Goal: Task Accomplishment & Management: Use online tool/utility

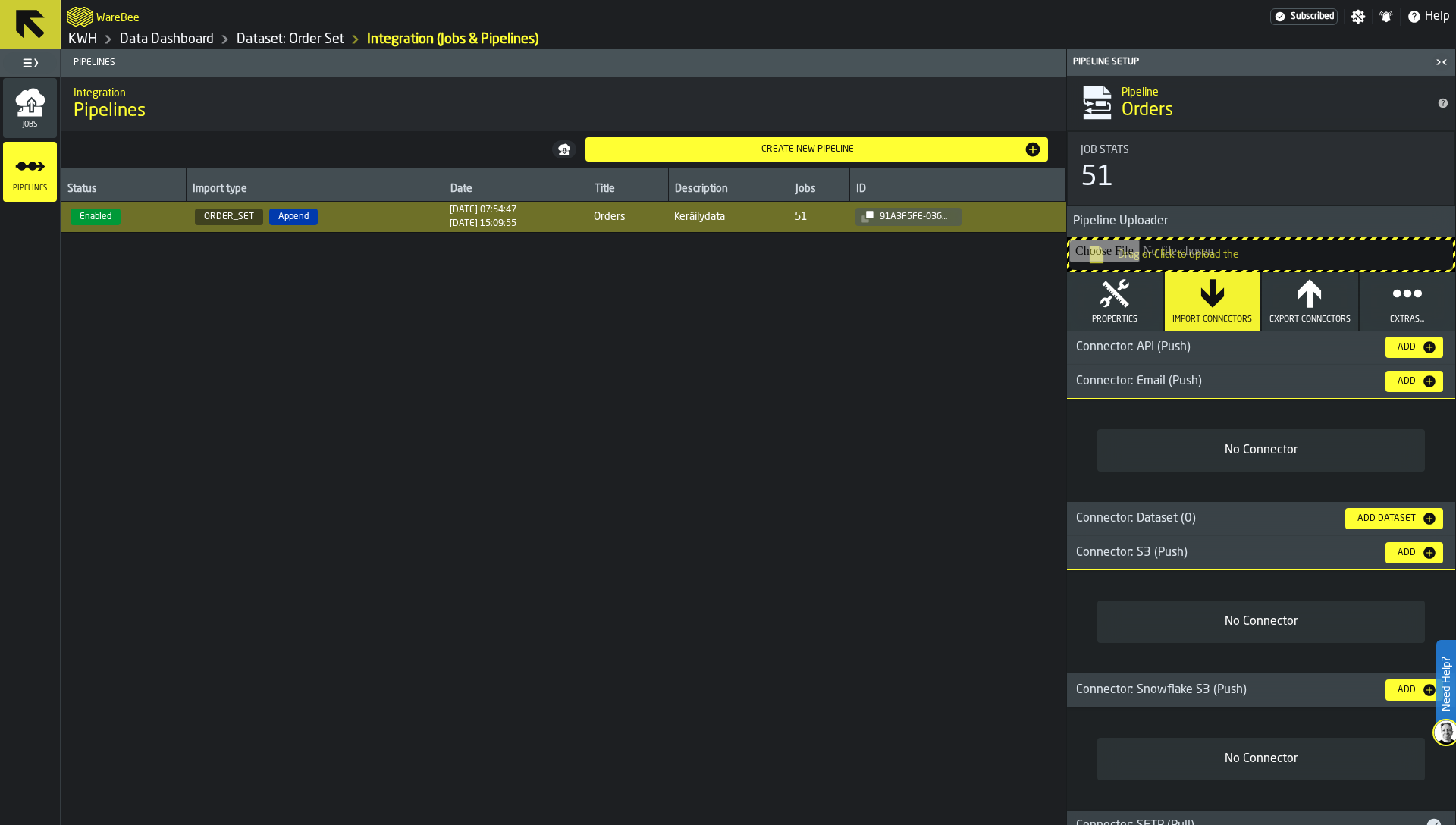
scroll to position [1095, 0]
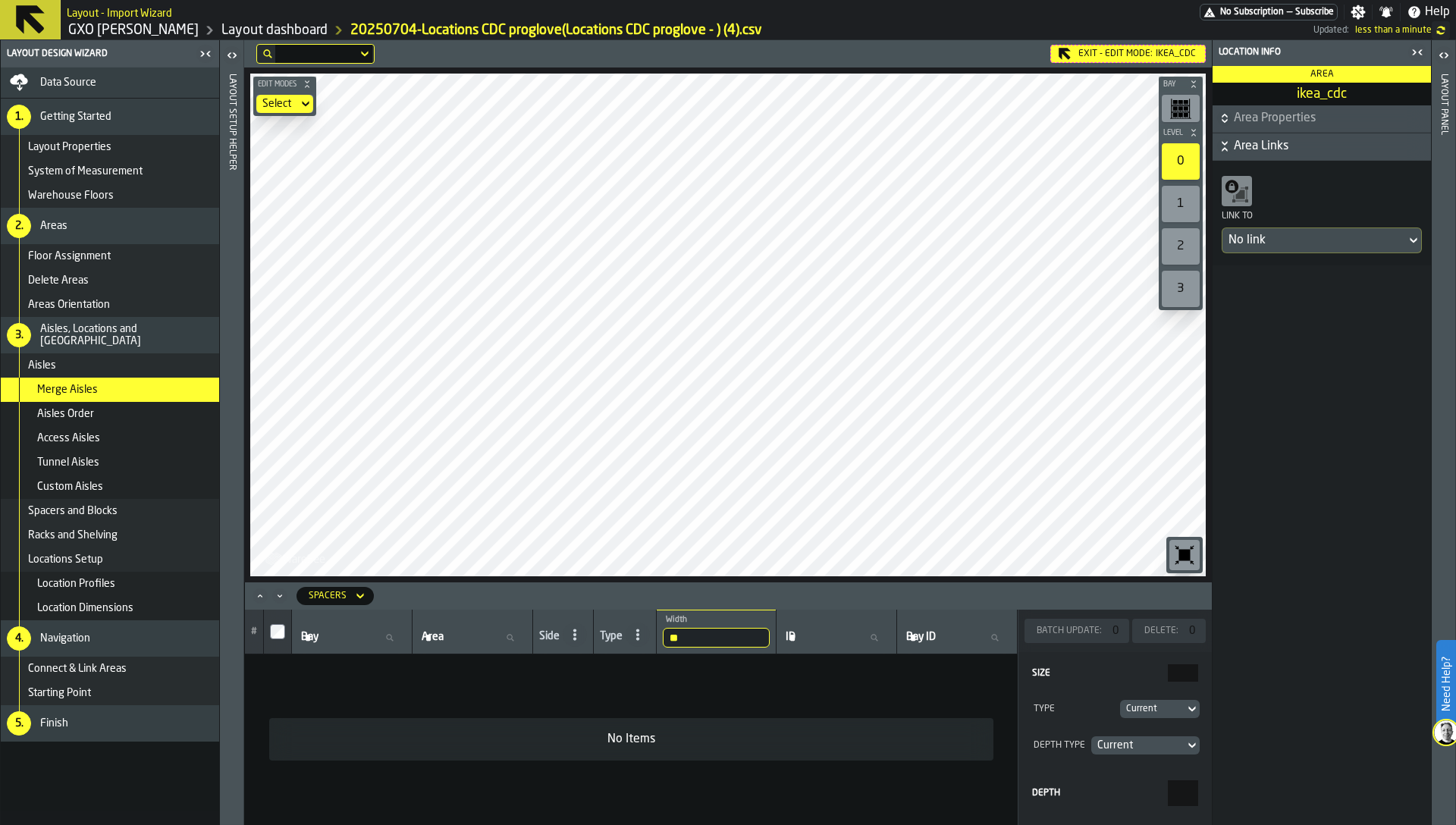
click at [1134, 50] on div "Exit - Edit Mode: ikea_cdc" at bounding box center [1128, 54] width 155 height 18
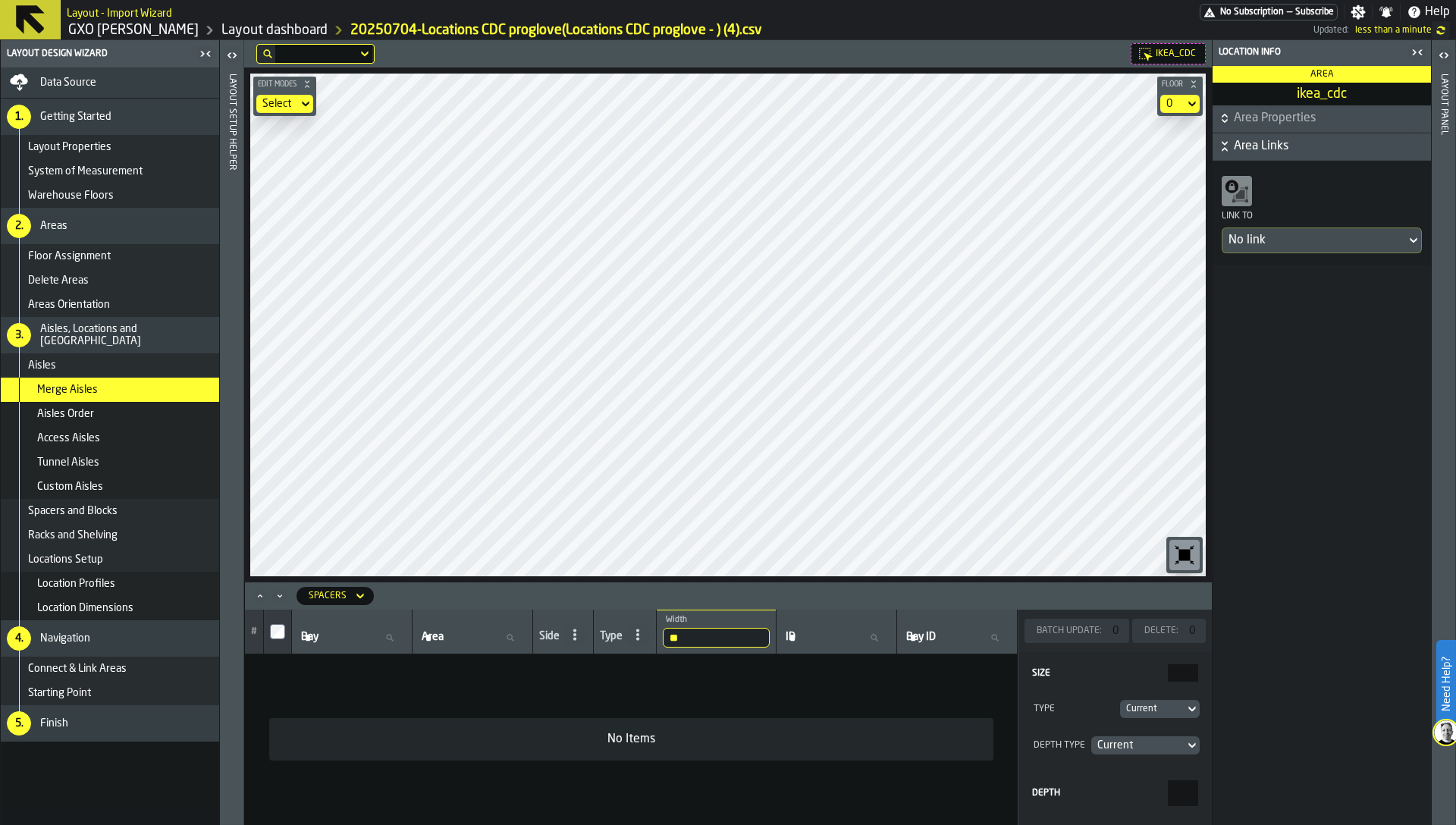
click at [172, 717] on div "Finish" at bounding box center [127, 723] width 173 height 12
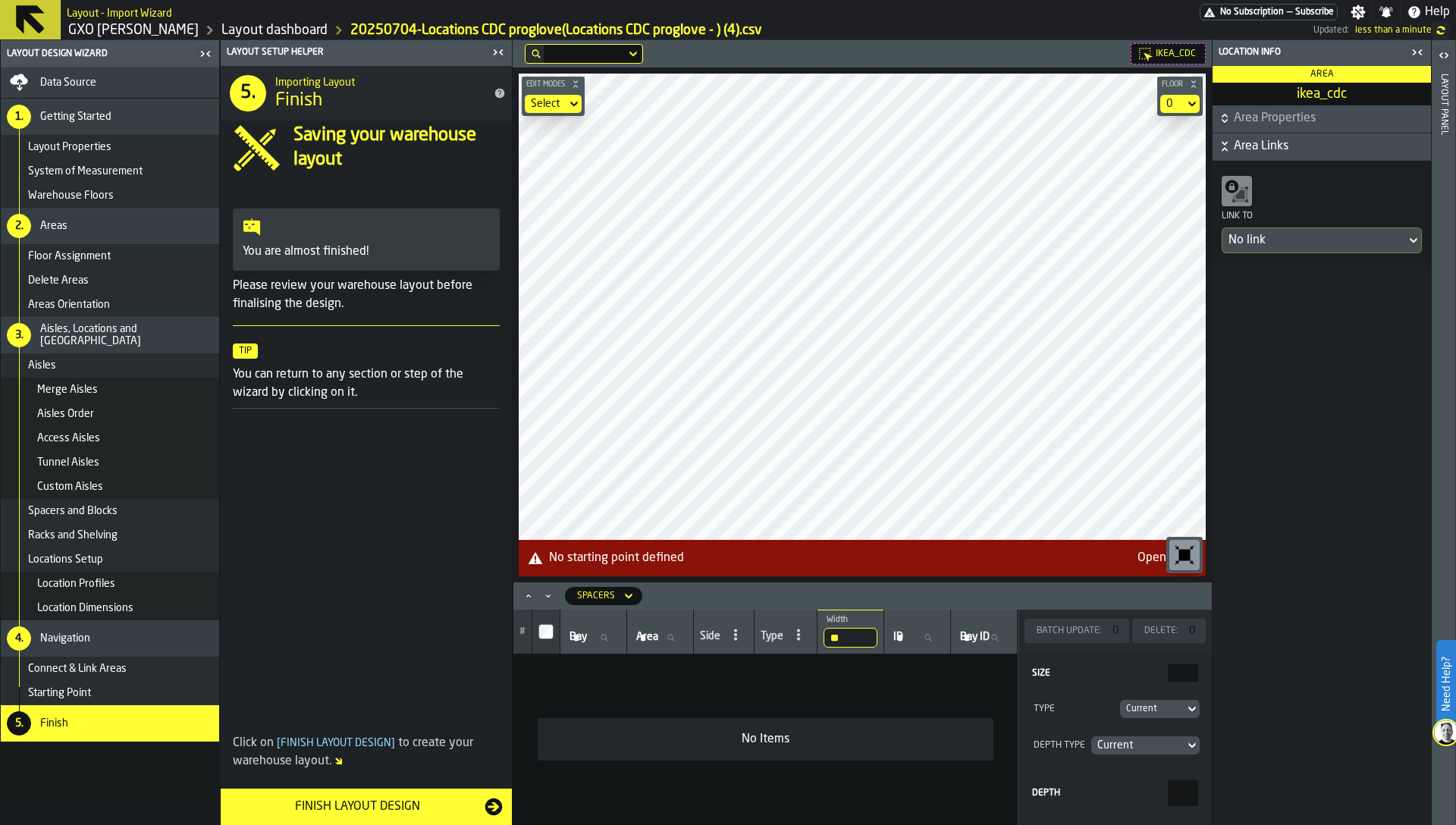
click at [197, 677] on div "Connect & Link Areas" at bounding box center [109, 669] width 218 height 25
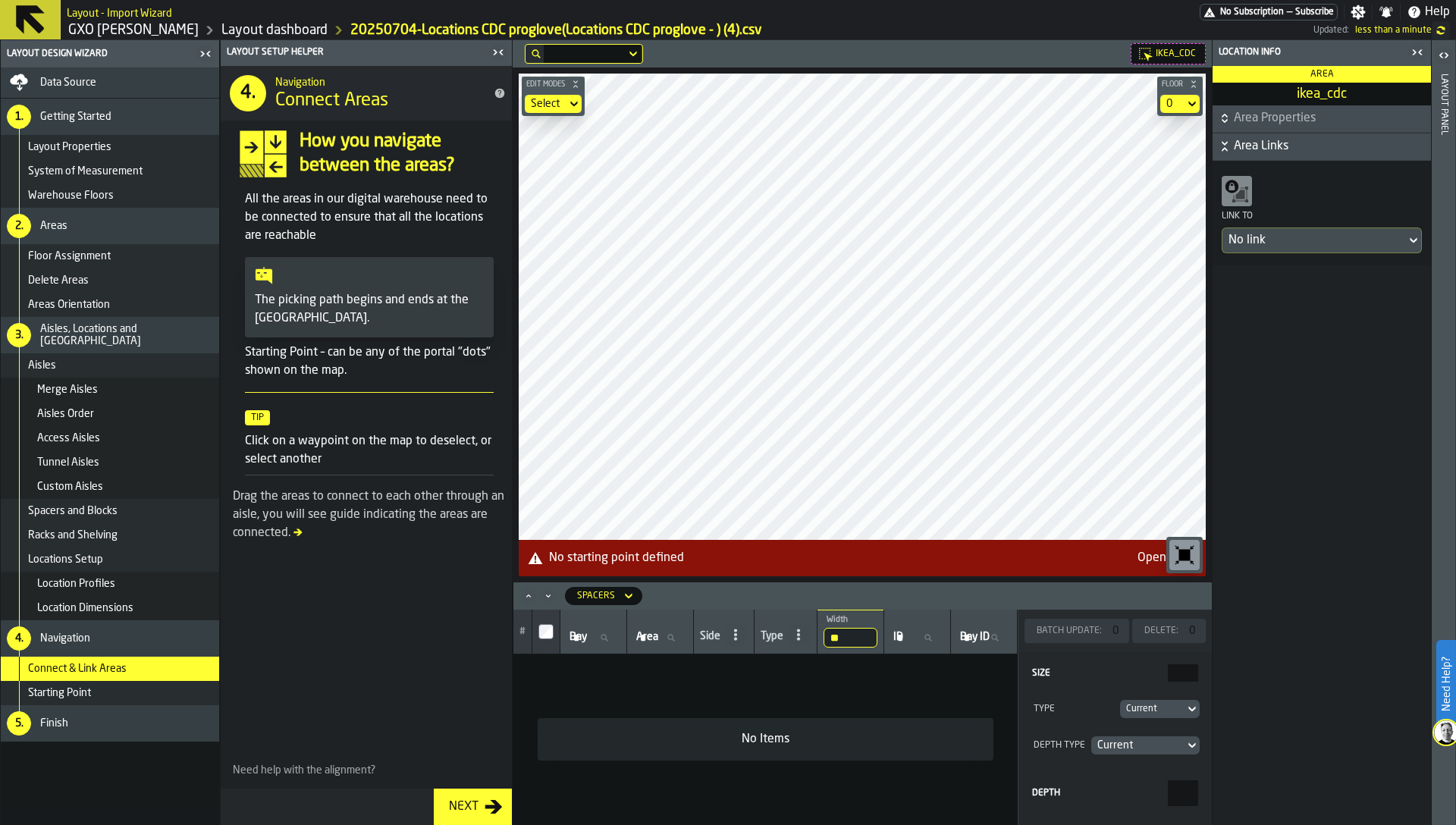
click at [190, 689] on div "Starting Point" at bounding box center [120, 693] width 185 height 12
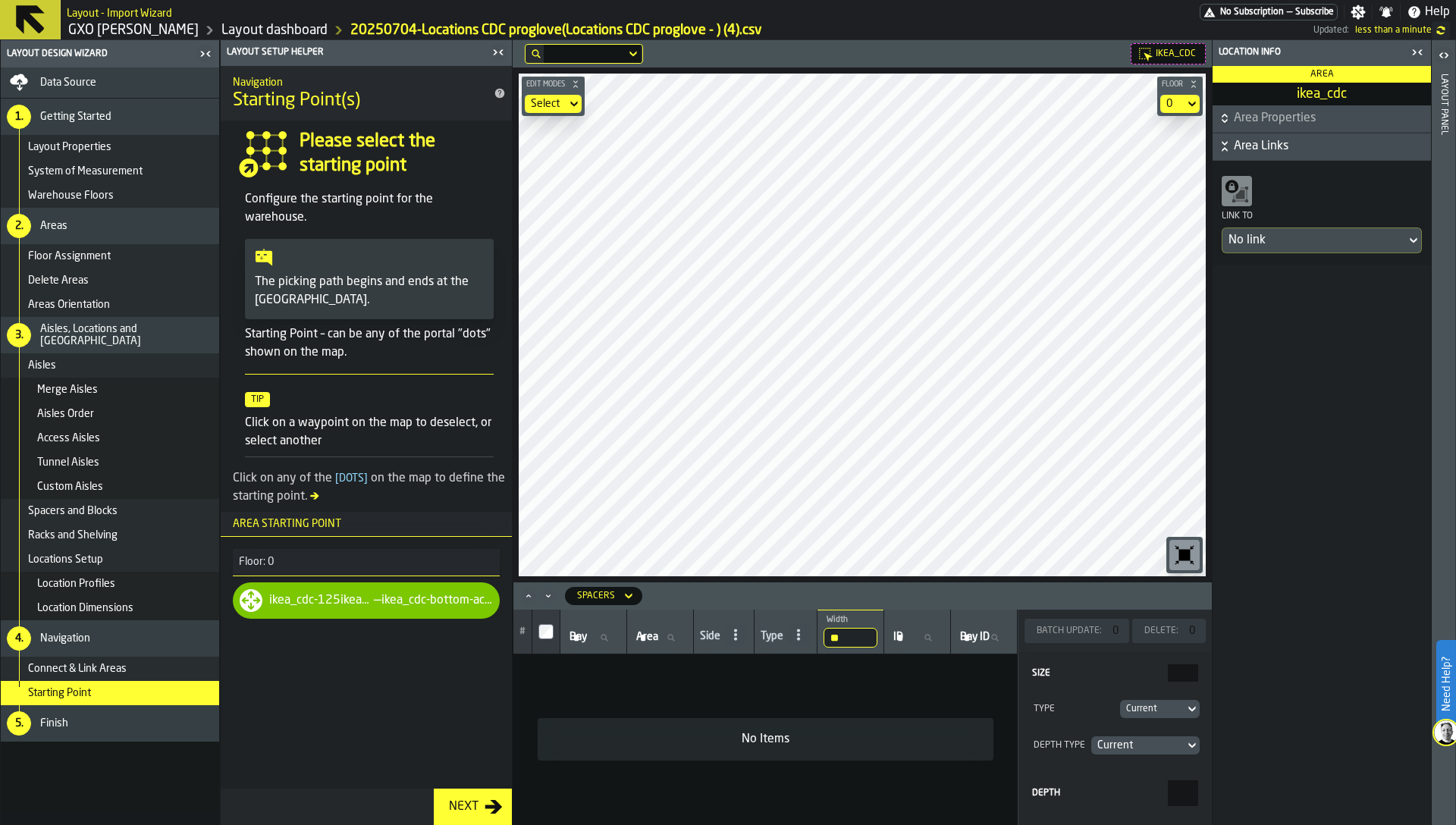
click at [101, 720] on div "Finish" at bounding box center [127, 723] width 173 height 12
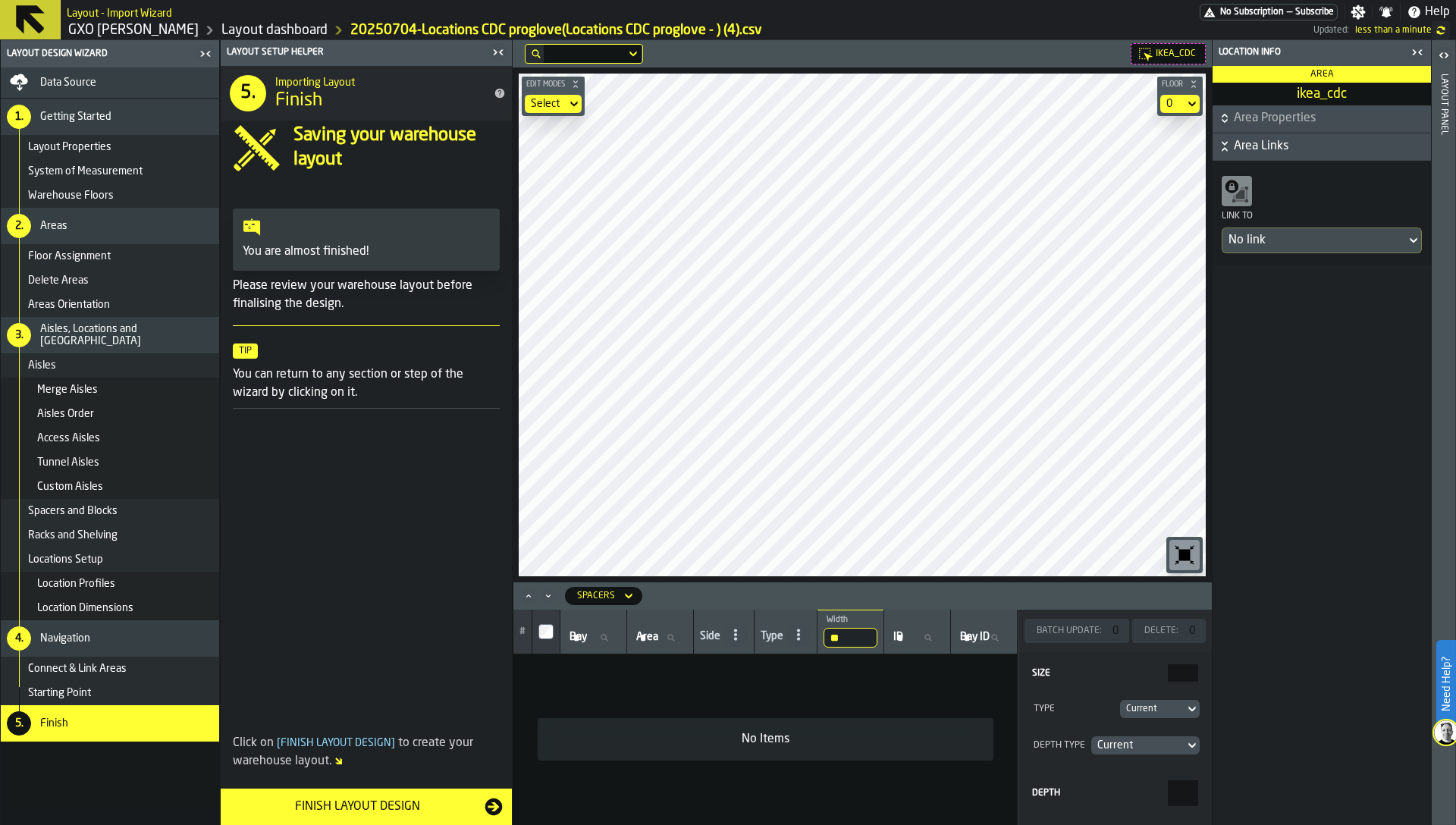
click at [346, 804] on div "Finish Layout Design" at bounding box center [357, 807] width 255 height 18
